Goal: Information Seeking & Learning: Learn about a topic

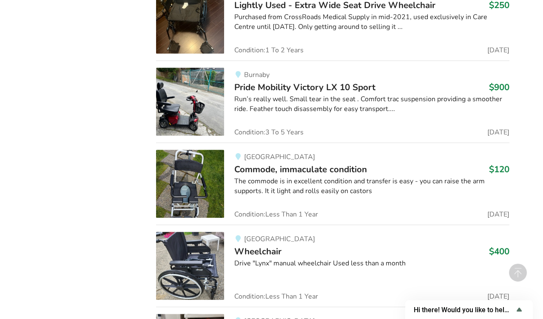
scroll to position [612, 0]
click at [266, 253] on span "Wheelchair" at bounding box center [257, 251] width 47 height 12
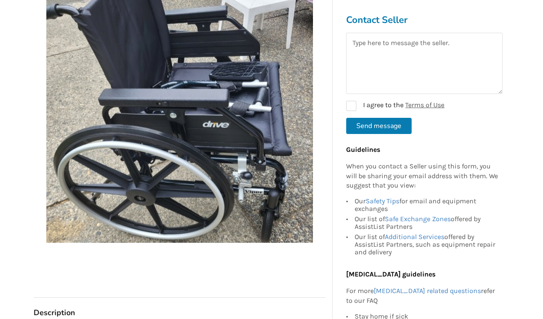
scroll to position [180, 0]
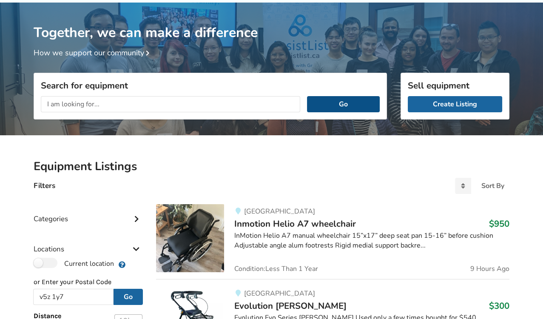
click at [331, 104] on button "Go" at bounding box center [343, 104] width 73 height 16
click at [343, 103] on button "Go" at bounding box center [343, 104] width 73 height 16
click at [347, 106] on button "Go" at bounding box center [343, 104] width 73 height 16
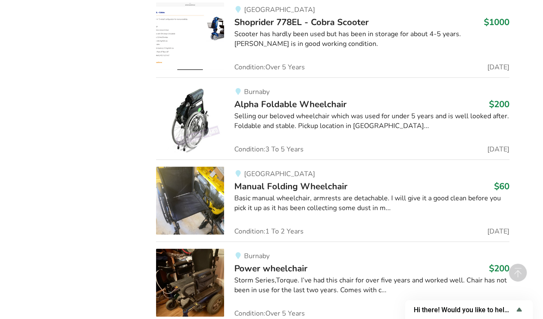
scroll to position [2991, 0]
click at [275, 180] on span "Manual Folding Wheelchair" at bounding box center [290, 186] width 113 height 12
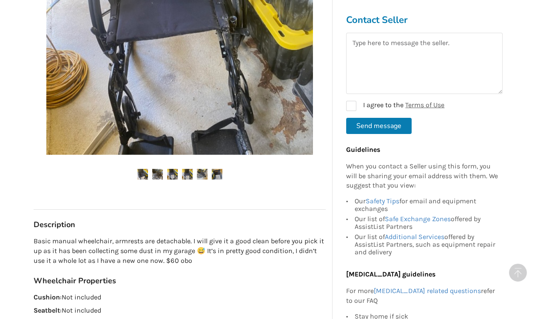
scroll to position [254, 0]
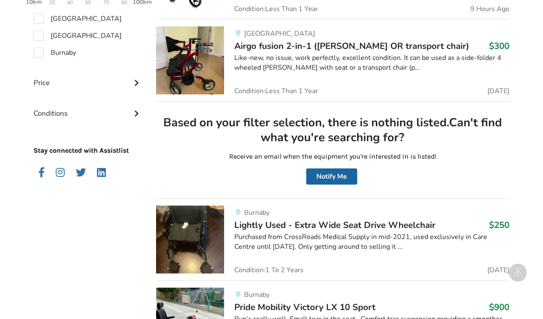
scroll to position [386, 0]
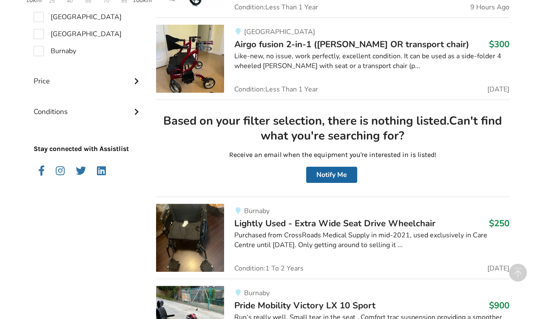
drag, startPoint x: 0, startPoint y: 0, endPoint x: 158, endPoint y: 89, distance: 181.0
click at [158, 89] on img at bounding box center [190, 59] width 68 height 68
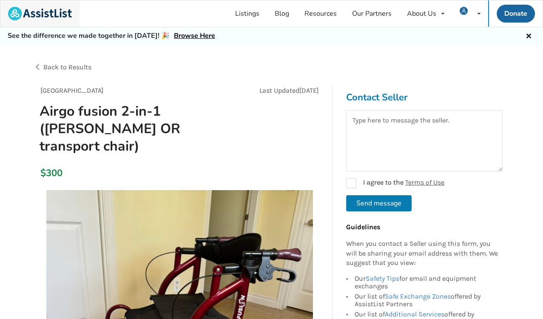
scroll to position [386, 0]
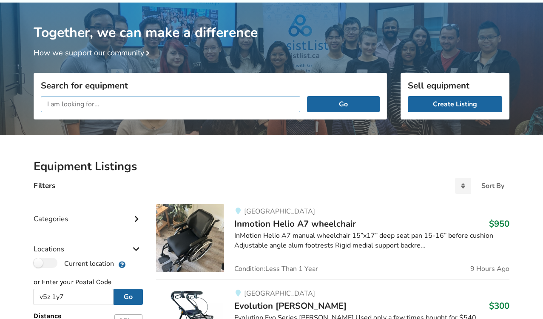
click at [143, 106] on input "text" at bounding box center [171, 104] width 260 height 16
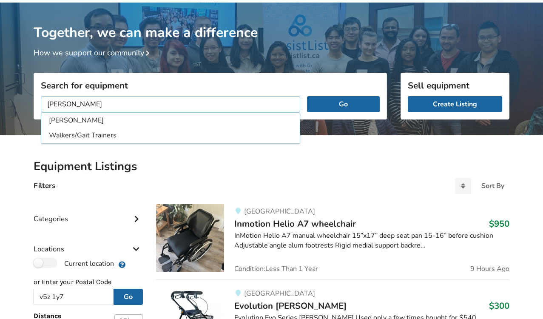
type input "[PERSON_NAME]"
click at [307, 96] on button "Go" at bounding box center [343, 104] width 73 height 16
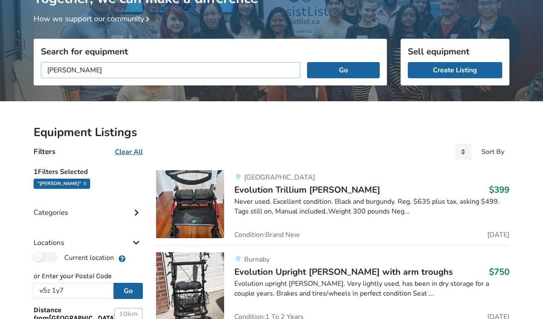
scroll to position [77, 0]
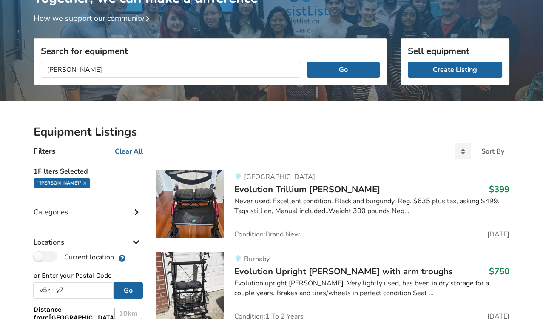
click at [288, 187] on span "Evolution Trillium [PERSON_NAME]" at bounding box center [307, 189] width 146 height 12
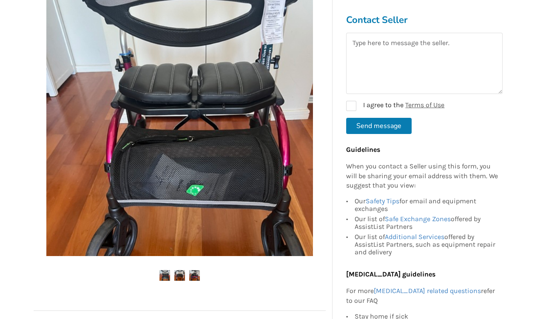
scroll to position [186, 0]
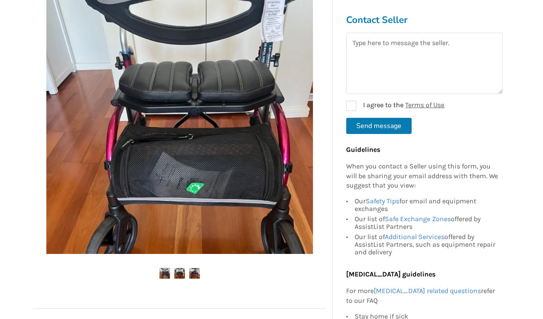
click at [163, 268] on img at bounding box center [165, 273] width 11 height 11
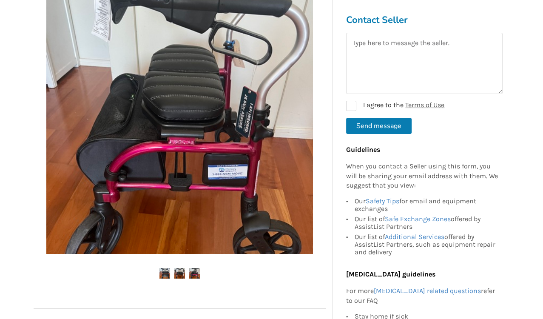
click at [180, 268] on img at bounding box center [179, 273] width 11 height 11
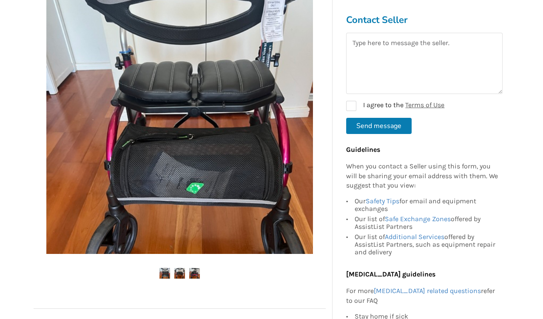
click at [194, 268] on img at bounding box center [194, 273] width 11 height 11
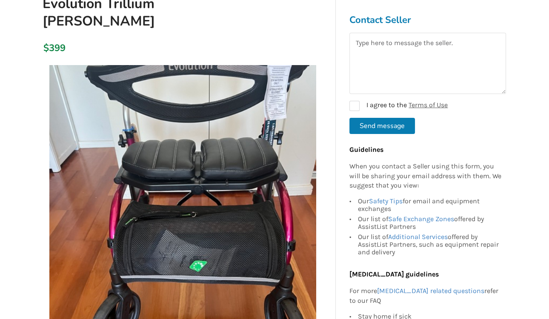
scroll to position [110, 0]
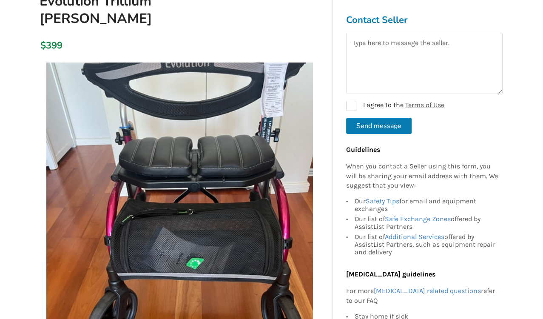
click at [200, 234] on img at bounding box center [179, 196] width 267 height 267
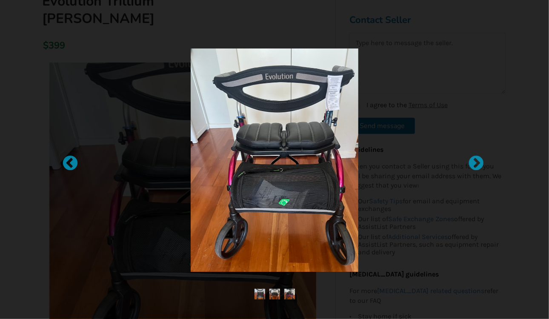
click at [200, 234] on div at bounding box center [274, 159] width 549 height 319
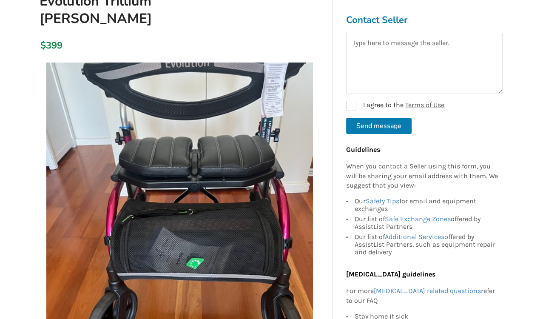
click at [60, 177] on img at bounding box center [179, 196] width 267 height 267
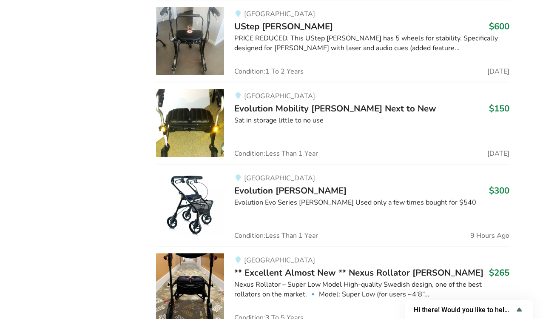
scroll to position [77, 0]
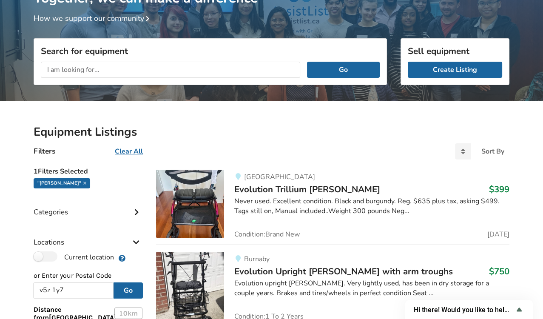
scroll to position [42, 0]
